Goal: Navigation & Orientation: Understand site structure

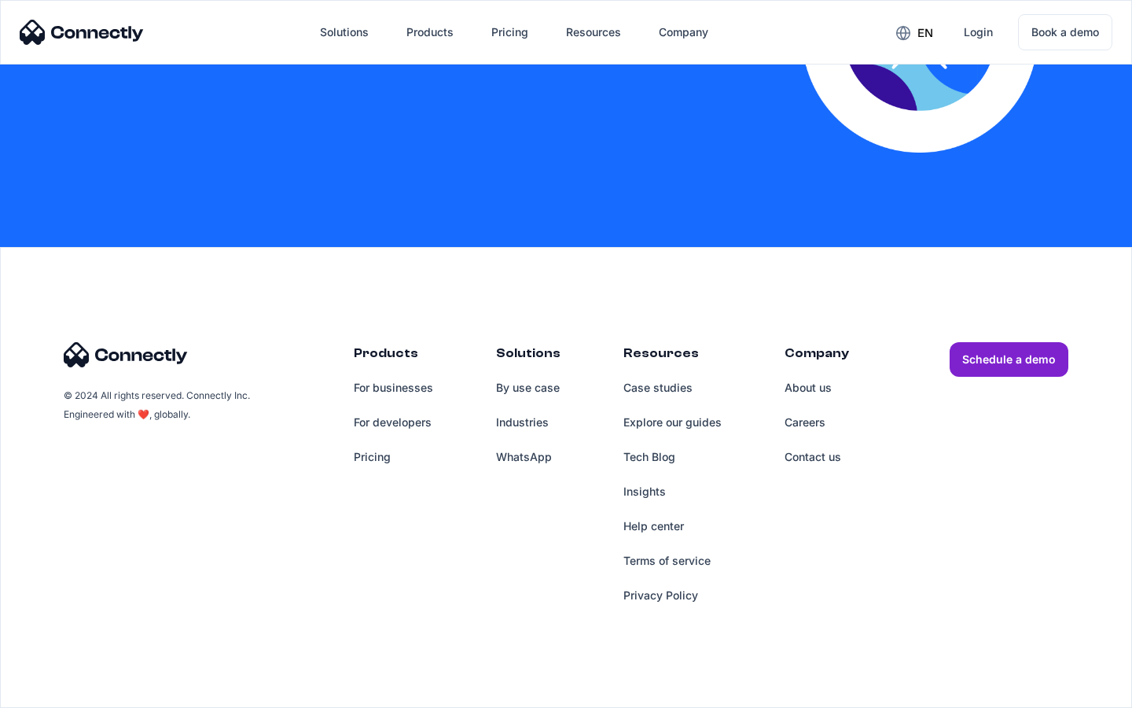
scroll to position [3199, 0]
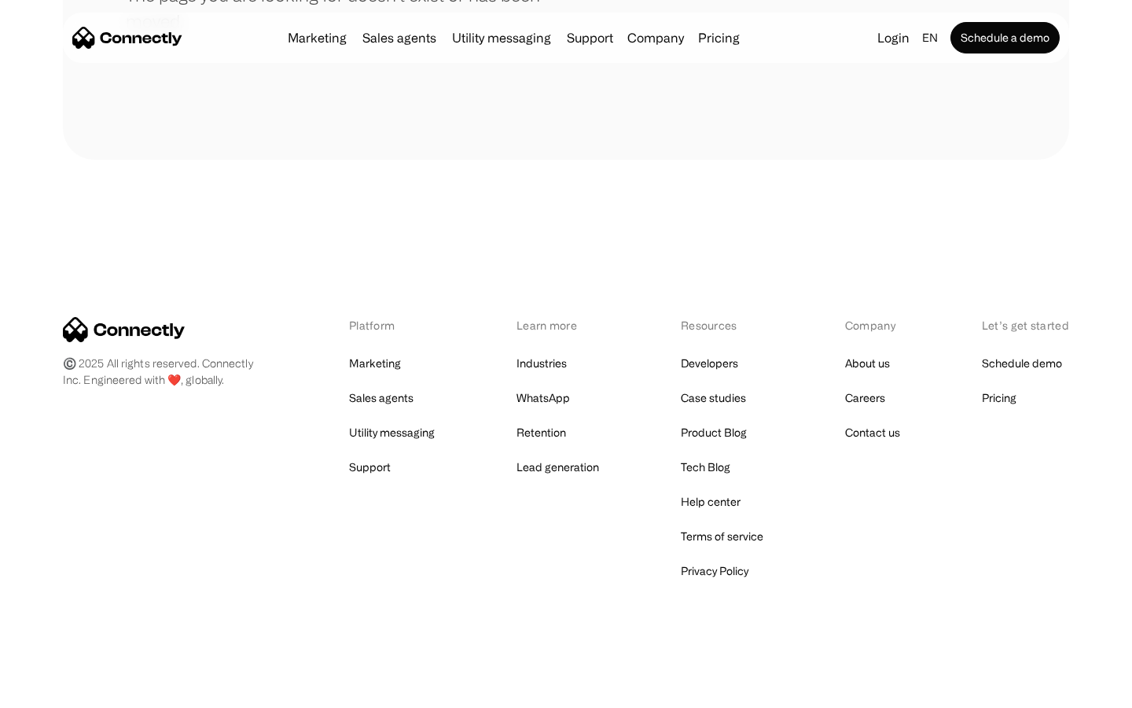
scroll to position [287, 0]
